Goal: Task Accomplishment & Management: Manage account settings

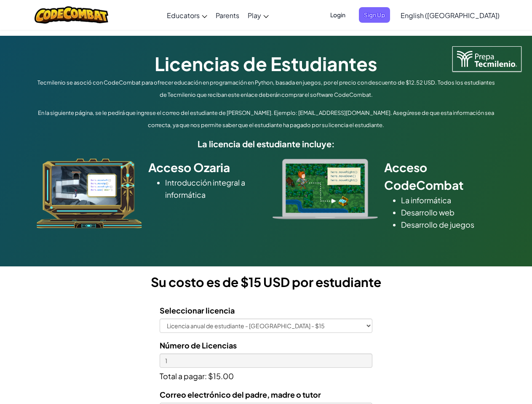
click at [266, 202] on div at bounding box center [325, 189] width 118 height 61
click at [350, 15] on span "Login" at bounding box center [337, 15] width 25 height 16
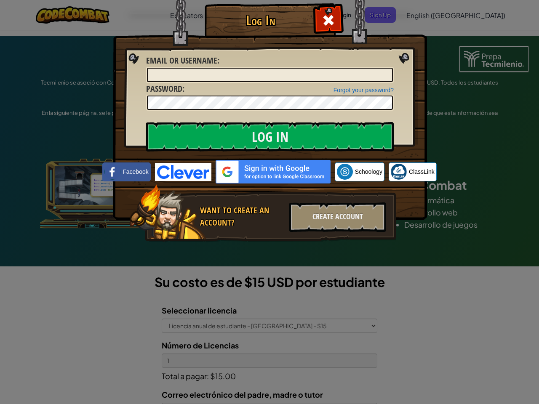
click at [426, 15] on div "Log In Unknown Error Email or Username : Forgot your password? Password : Log I…" at bounding box center [269, 202] width 539 height 404
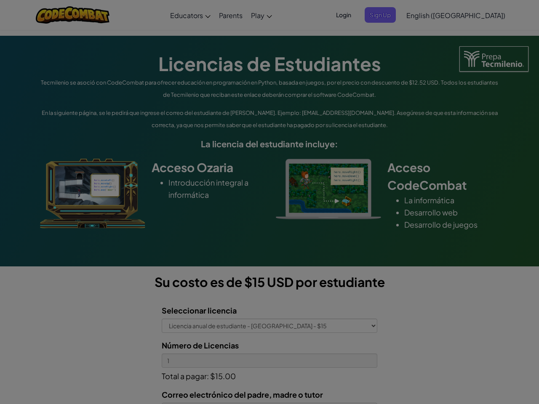
click at [426, 15] on div "Log In Unknown Error Email or Username : Forgot your password? Password : Log I…" at bounding box center [269, 202] width 539 height 404
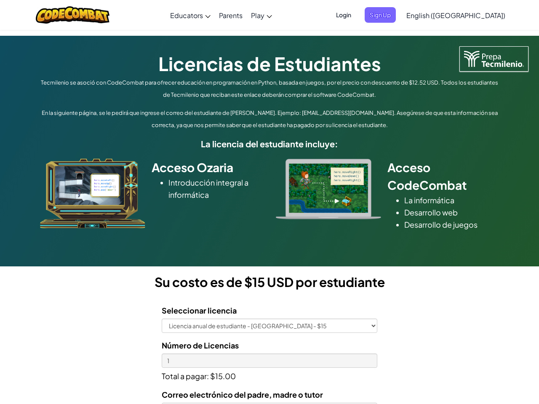
click at [471, 15] on div at bounding box center [269, 202] width 539 height 404
